Goal: Task Accomplishment & Management: Manage account settings

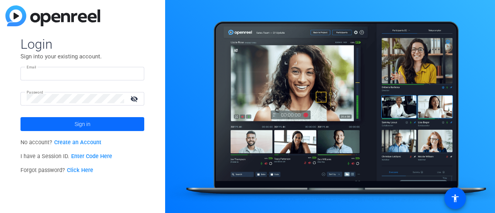
type input "[PERSON_NAME][EMAIL_ADDRESS][PERSON_NAME][DOMAIN_NAME]"
click at [109, 119] on span at bounding box center [82, 124] width 124 height 19
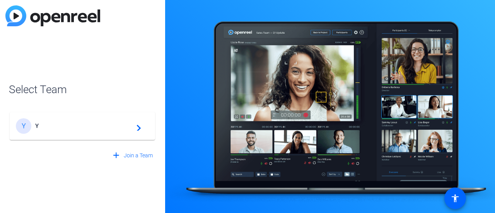
click at [132, 134] on mat-card-content "Y Y navigate_next" at bounding box center [82, 126] width 145 height 28
click at [135, 131] on div "Y Y navigate_next" at bounding box center [82, 122] width 147 height 37
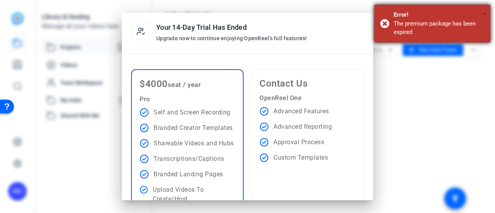
click at [485, 10] on span "×" at bounding box center [484, 13] width 4 height 9
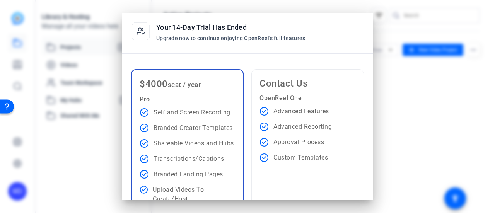
click at [361, 130] on div "Contact Us OpenReel One Advanced Features Advanced Reporting Approval Process C…" at bounding box center [307, 159] width 112 height 180
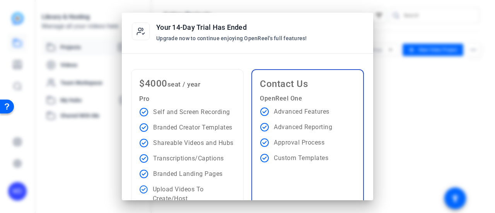
click at [410, 139] on div at bounding box center [247, 106] width 495 height 213
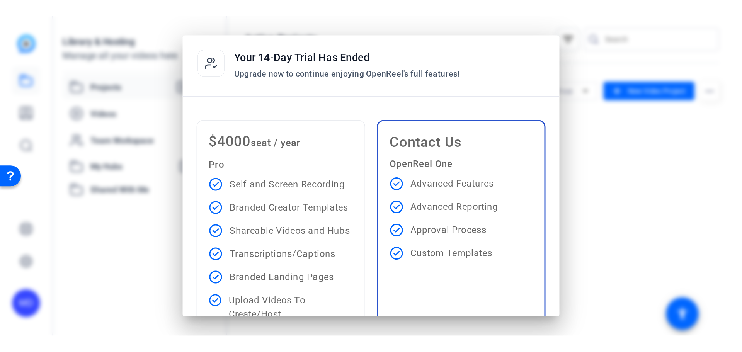
scroll to position [114, 0]
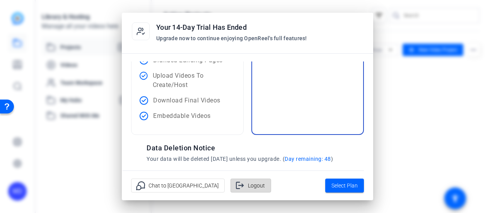
click at [248, 186] on span "Logout" at bounding box center [256, 185] width 17 height 15
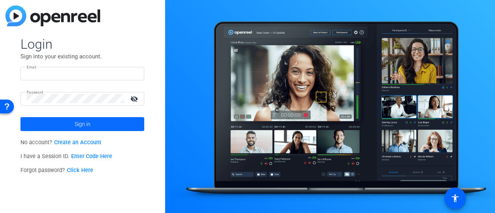
type input "[PERSON_NAME][EMAIL_ADDRESS][PERSON_NAME][DOMAIN_NAME]"
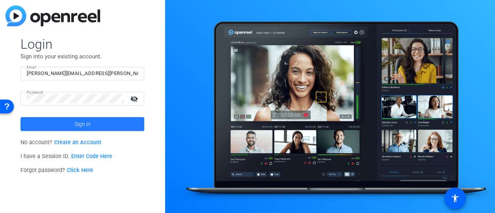
click at [82, 127] on span "Sign in" at bounding box center [83, 123] width 16 height 19
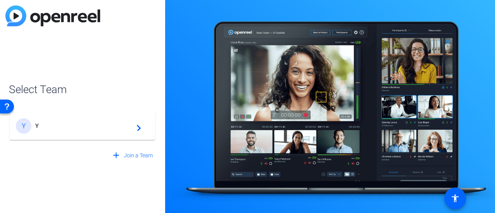
click at [92, 128] on span "Y" at bounding box center [83, 125] width 97 height 7
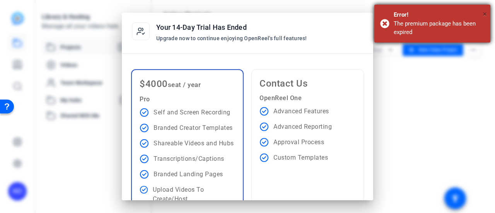
click at [485, 13] on span "×" at bounding box center [484, 13] width 4 height 9
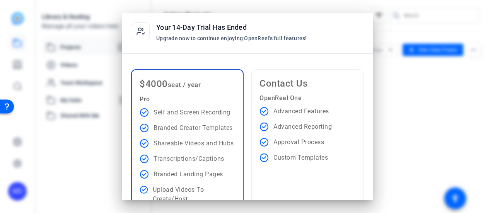
click at [390, 122] on div at bounding box center [247, 106] width 495 height 213
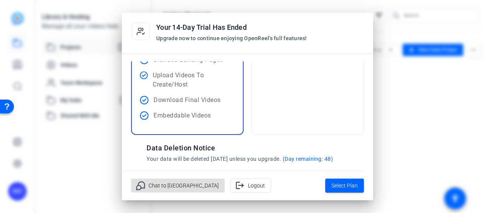
click at [376, 124] on div at bounding box center [247, 106] width 495 height 213
